Goal: Task Accomplishment & Management: Use online tool/utility

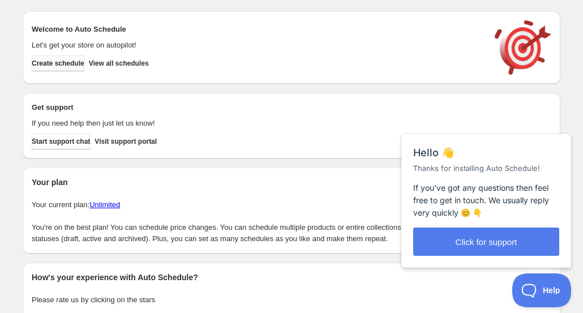
click at [69, 65] on span "Create schedule" at bounding box center [58, 63] width 53 height 9
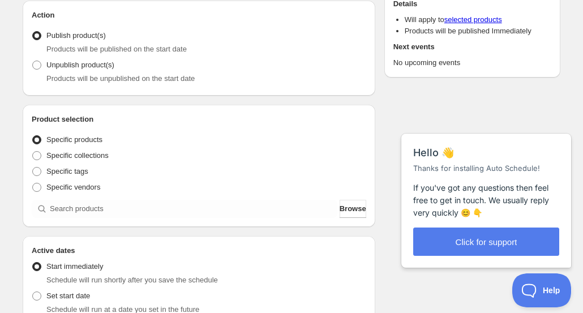
scroll to position [126, 0]
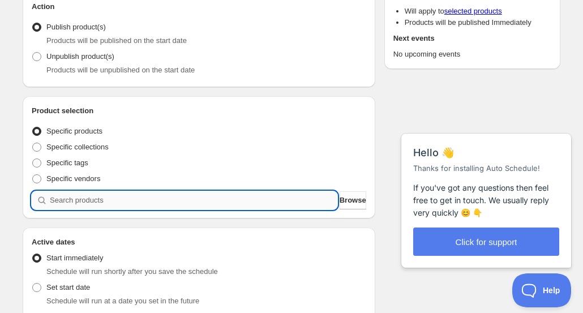
click at [113, 200] on input "search" at bounding box center [194, 200] width 288 height 18
type input "a"
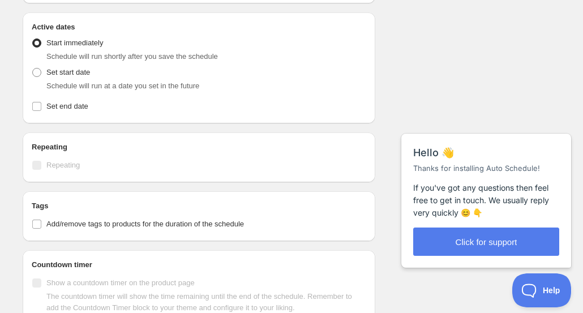
scroll to position [380, 0]
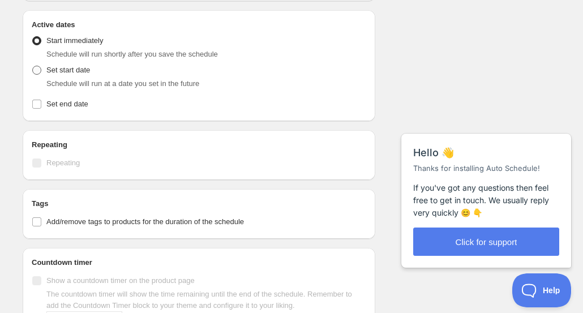
click at [76, 72] on span "Set start date" at bounding box center [68, 70] width 44 height 8
click at [33, 66] on input "Set start date" at bounding box center [32, 66] width 1 height 1
radio input "true"
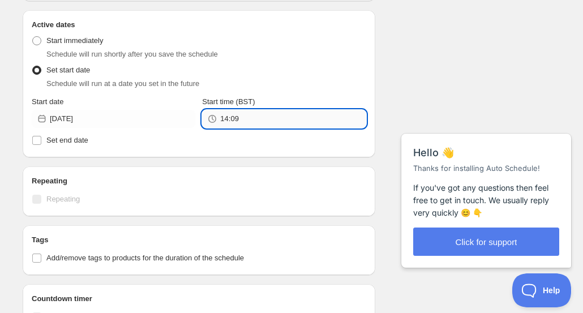
click at [233, 123] on input "14:09" at bounding box center [292, 119] width 145 height 18
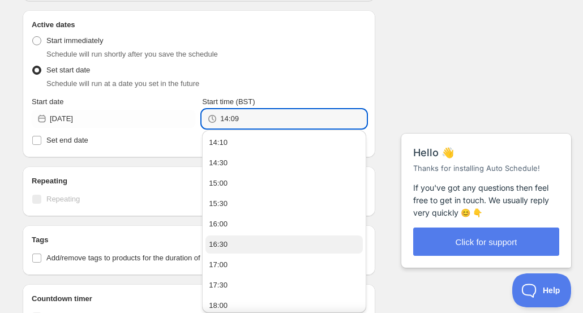
scroll to position [229, 0]
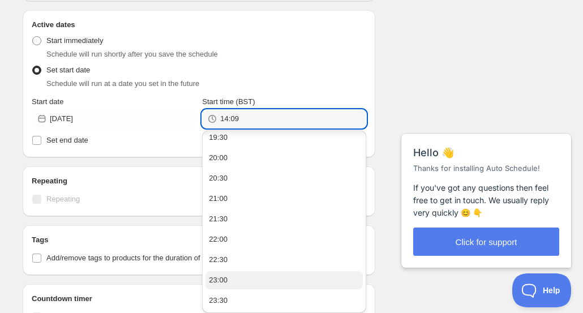
click at [243, 284] on button "23:00" at bounding box center [284, 280] width 157 height 18
type input "23:00"
